Goal: Task Accomplishment & Management: Use online tool/utility

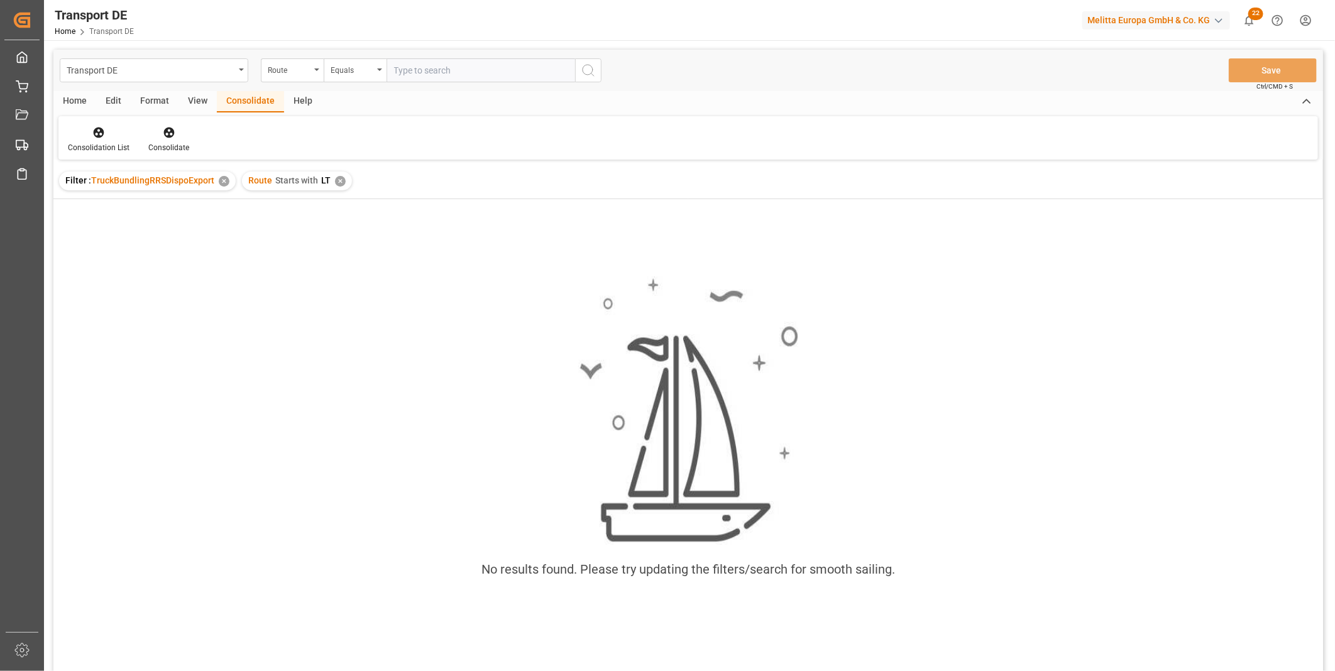
drag, startPoint x: 335, startPoint y: 190, endPoint x: 336, endPoint y: 182, distance: 8.2
click at [335, 189] on div "Filter : TruckBundlingRRSDispoExport ✕ Route Starts with LT ✕" at bounding box center [687, 180] width 1269 height 35
click at [336, 182] on div "✕" at bounding box center [340, 181] width 11 height 11
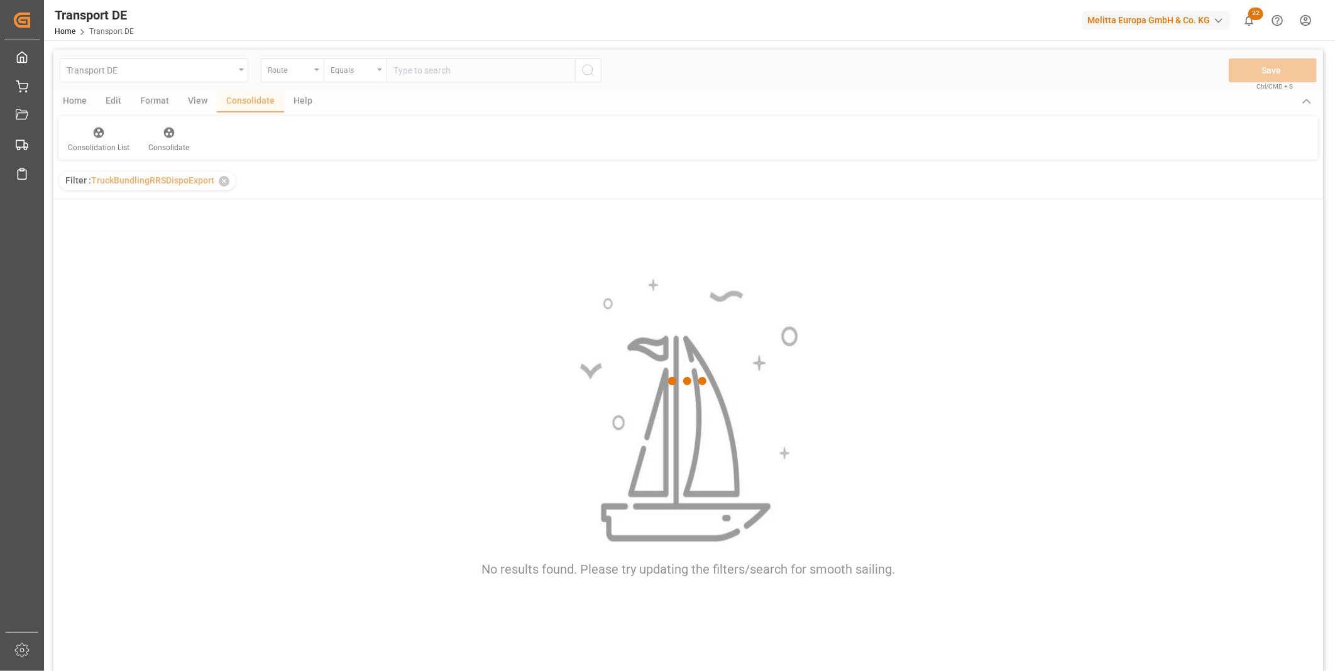
click at [373, 75] on div at bounding box center [687, 382] width 1269 height 664
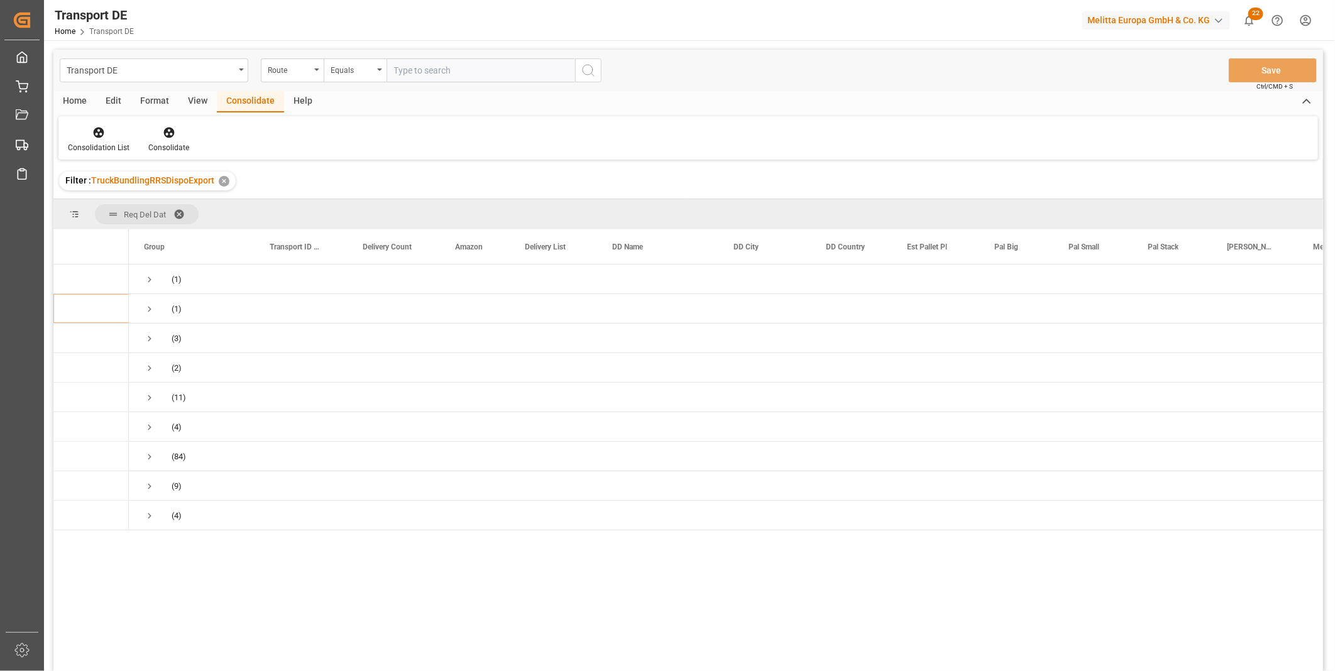
click at [369, 74] on div "Equals" at bounding box center [352, 69] width 43 height 14
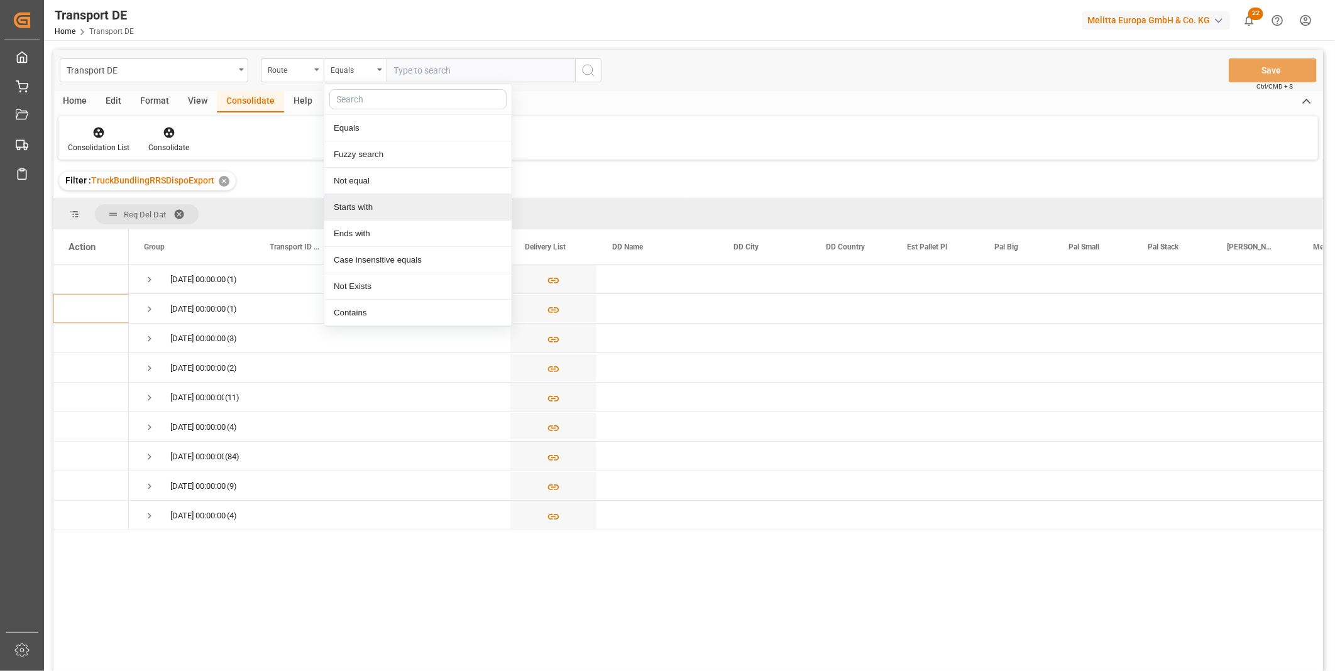
click at [353, 202] on div "Starts with" at bounding box center [417, 207] width 187 height 26
type input "US"
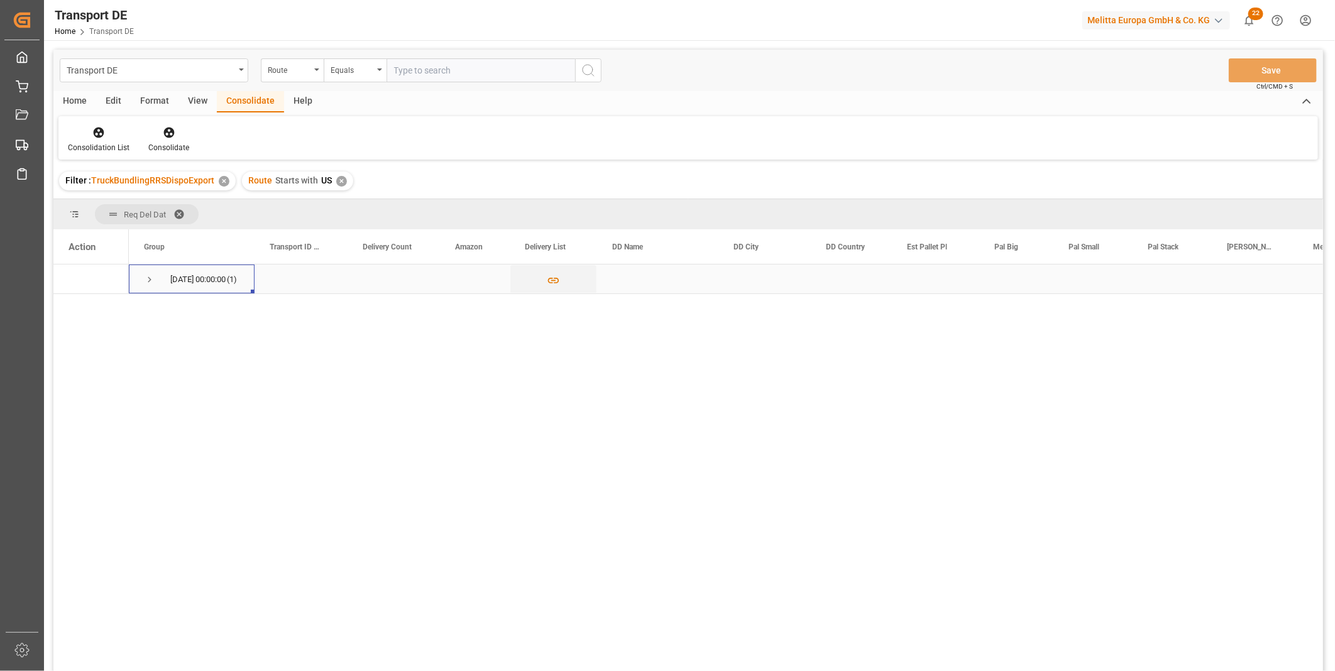
click at [151, 291] on span "Press SPACE to select this row." at bounding box center [149, 279] width 11 height 29
click at [77, 305] on input "Press Space to toggle row selection (unchecked)" at bounding box center [73, 308] width 11 height 11
checkbox input "true"
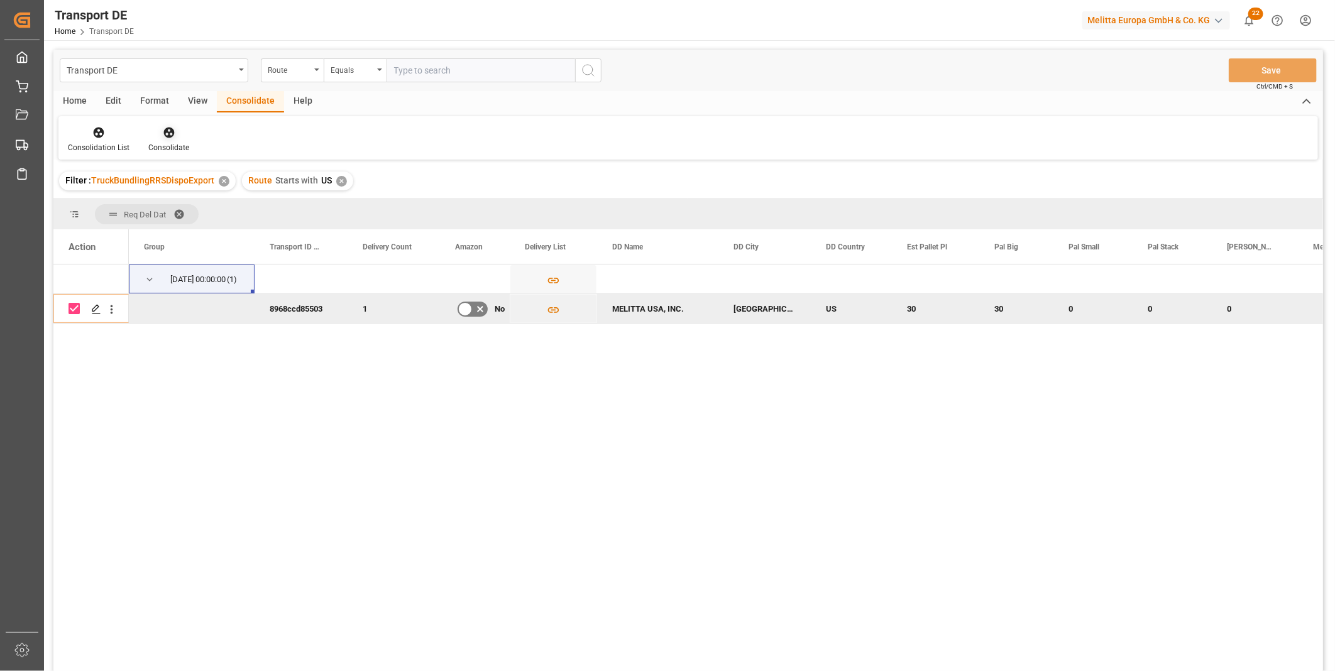
click at [174, 136] on div at bounding box center [168, 132] width 41 height 13
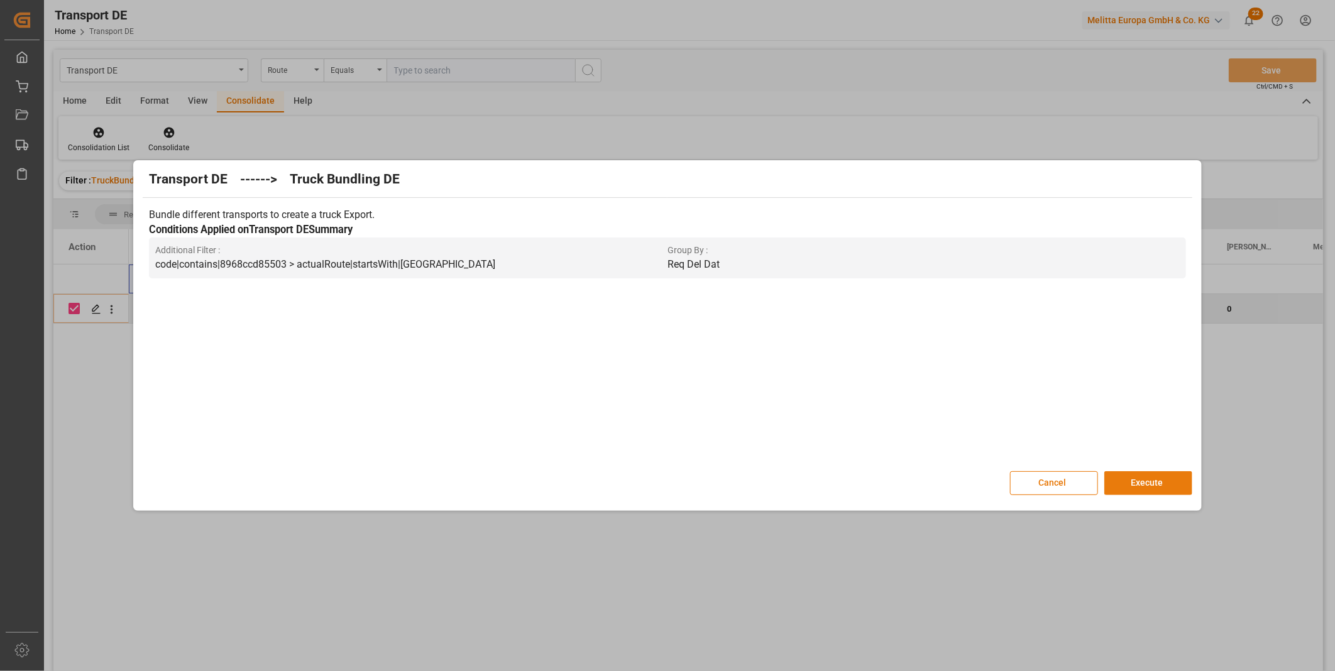
click at [1153, 476] on button "Execute" at bounding box center [1148, 483] width 88 height 24
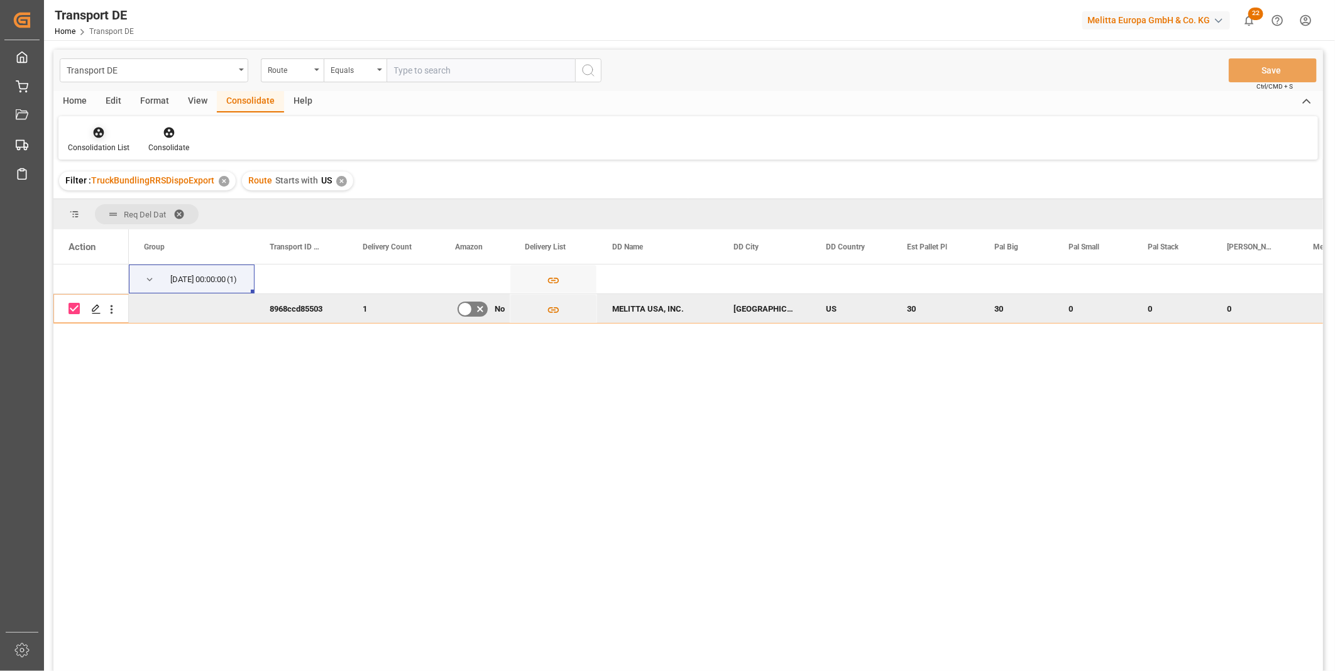
click at [85, 133] on div at bounding box center [99, 132] width 62 height 13
click at [176, 233] on div "Transport DE Route Equals Save Ctrl/CMD + S Home Edit Format View Consolidate H…" at bounding box center [687, 377] width 1269 height 655
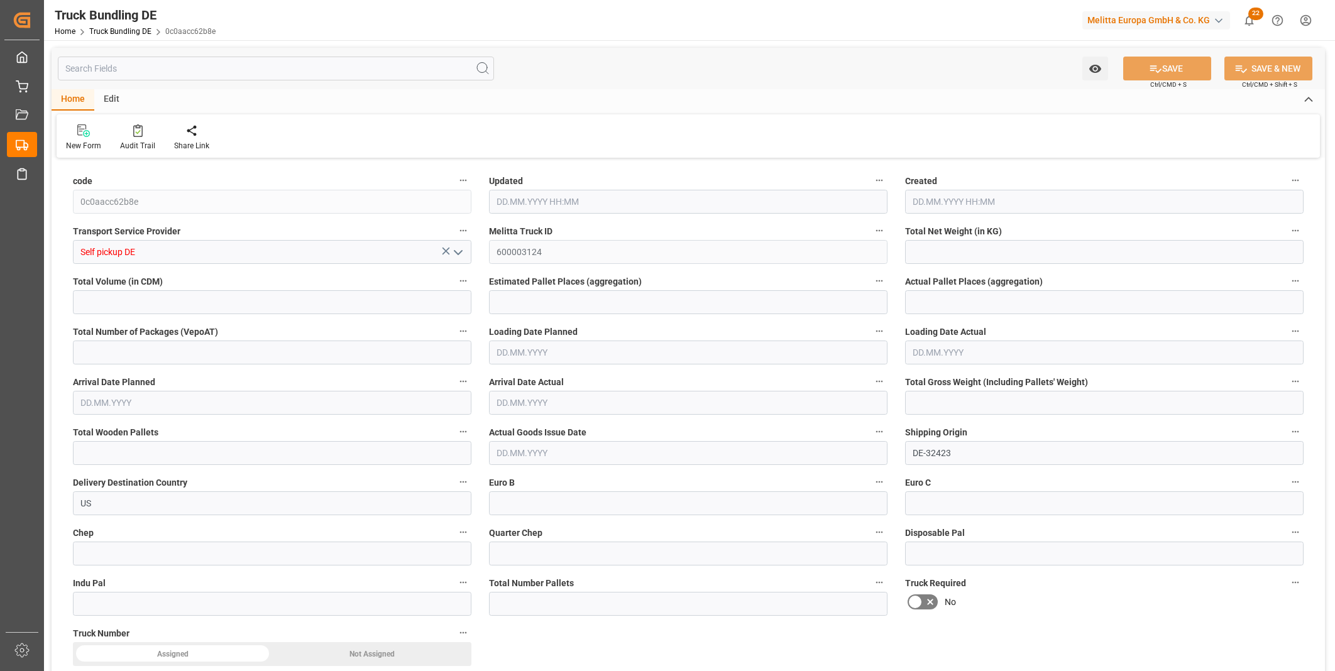
type input "4082.4"
type input "36342.72"
type input "30"
type input "0"
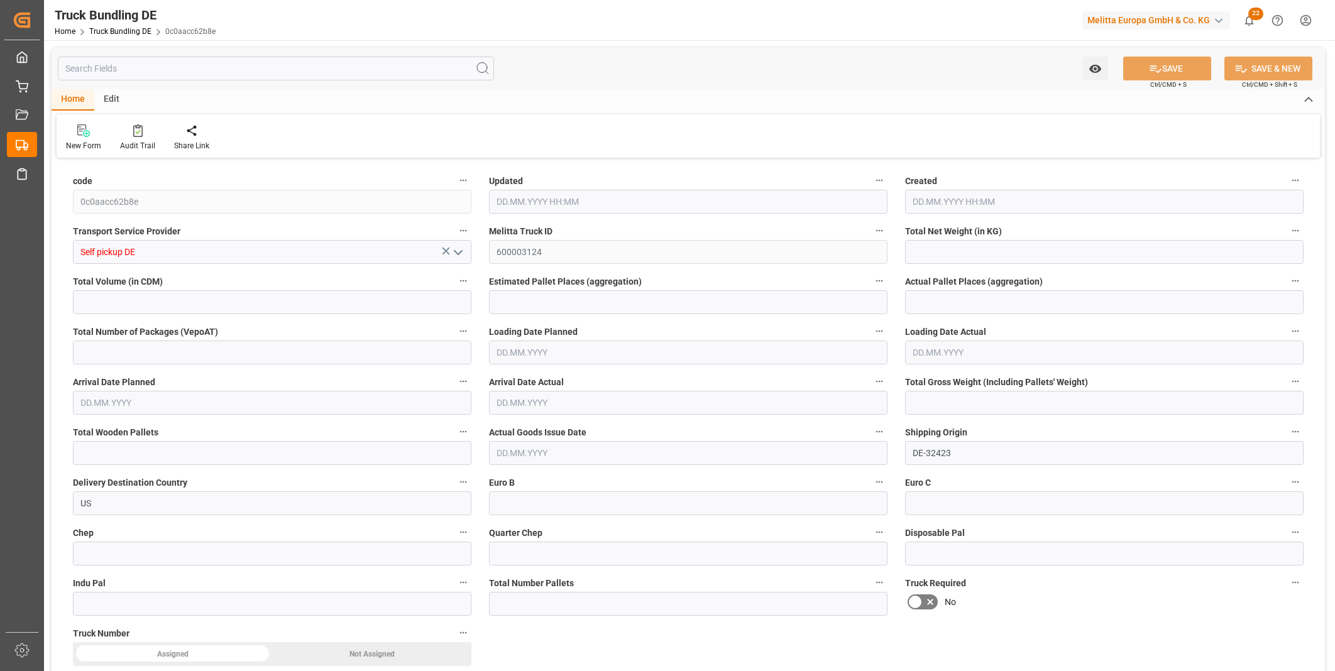
type input "5370"
type input "30"
type input "0"
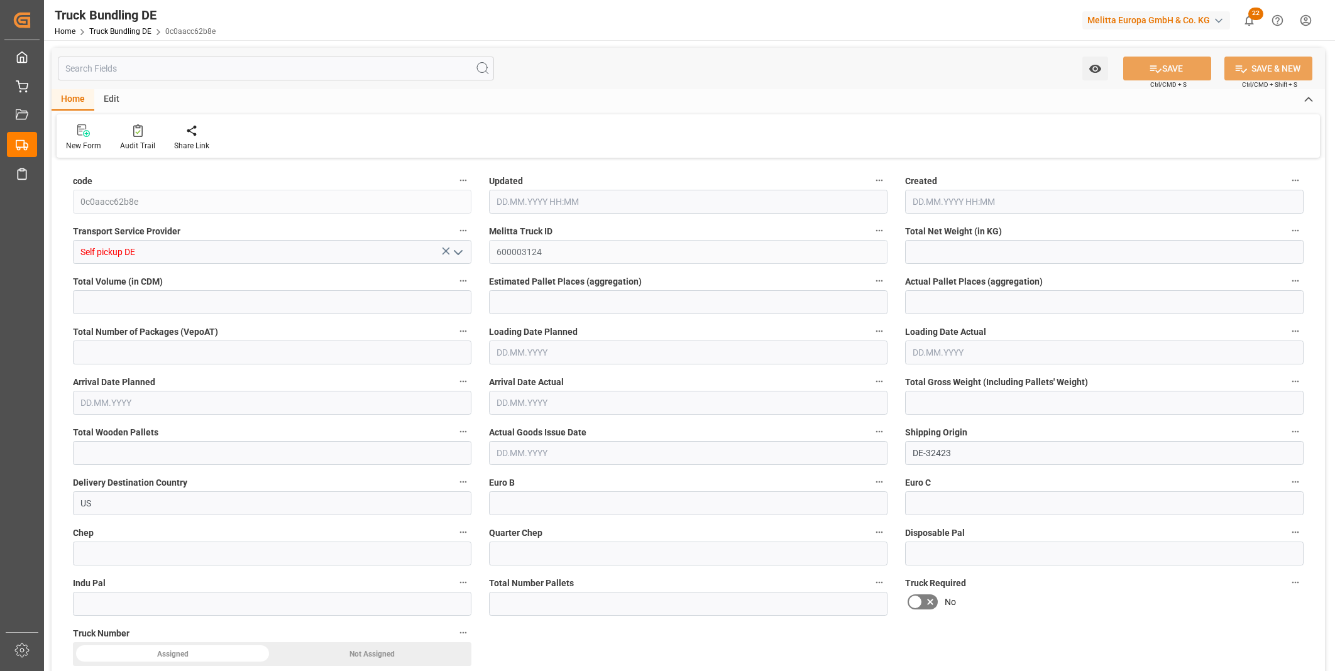
type input "0"
type input "[DATE] 15:31"
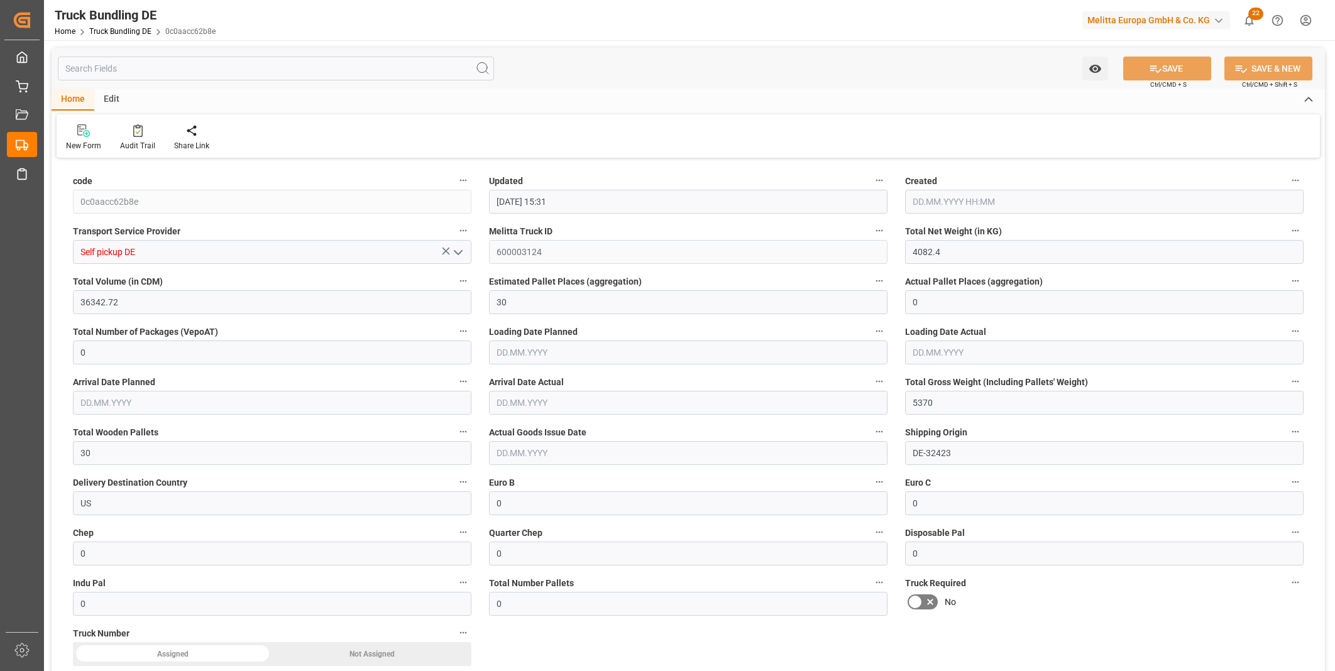
type input "[DATE] 15:31"
type input "[DATE]"
